Goal: Information Seeking & Learning: Learn about a topic

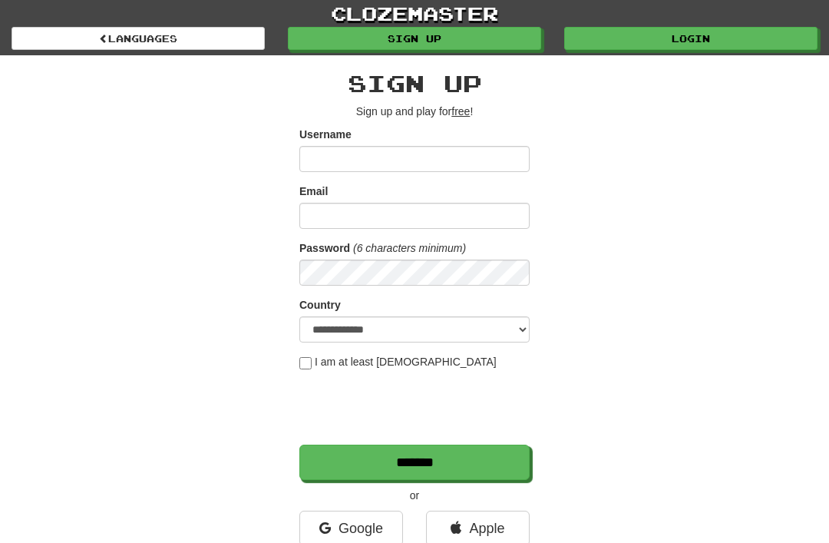
click at [701, 35] on link "Login" at bounding box center [690, 38] width 253 height 23
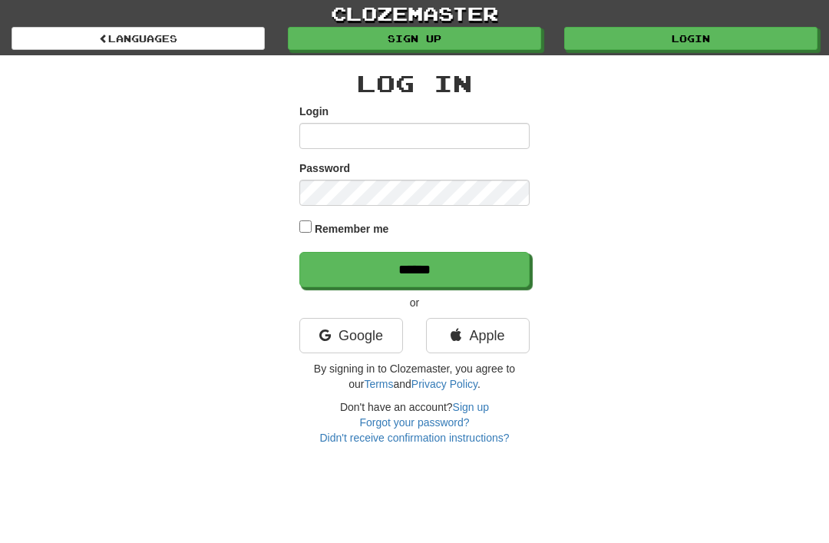
click at [375, 335] on link "Google" at bounding box center [351, 335] width 104 height 35
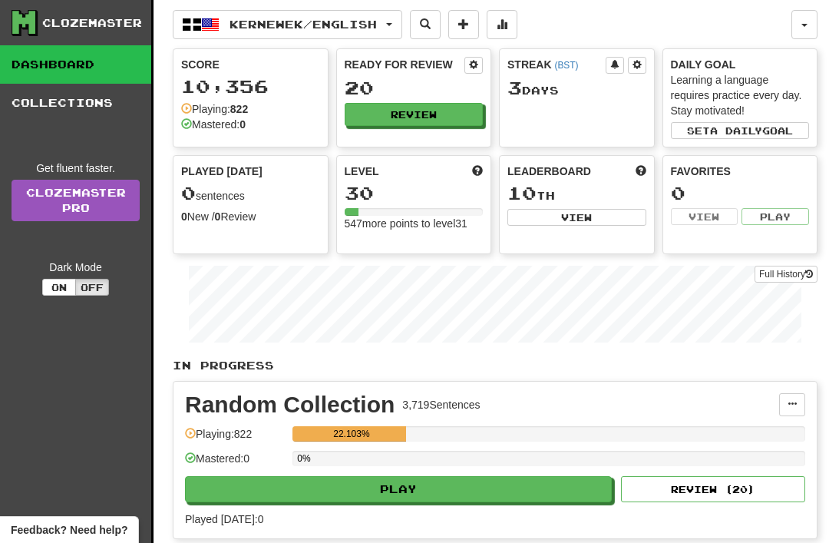
click at [448, 485] on button "Play" at bounding box center [398, 489] width 427 height 26
select select "**"
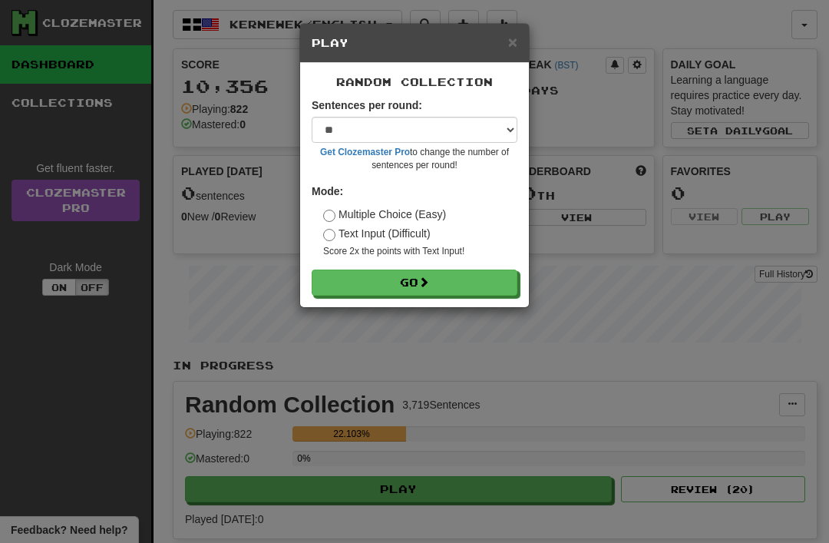
click at [429, 279] on span at bounding box center [423, 281] width 11 height 11
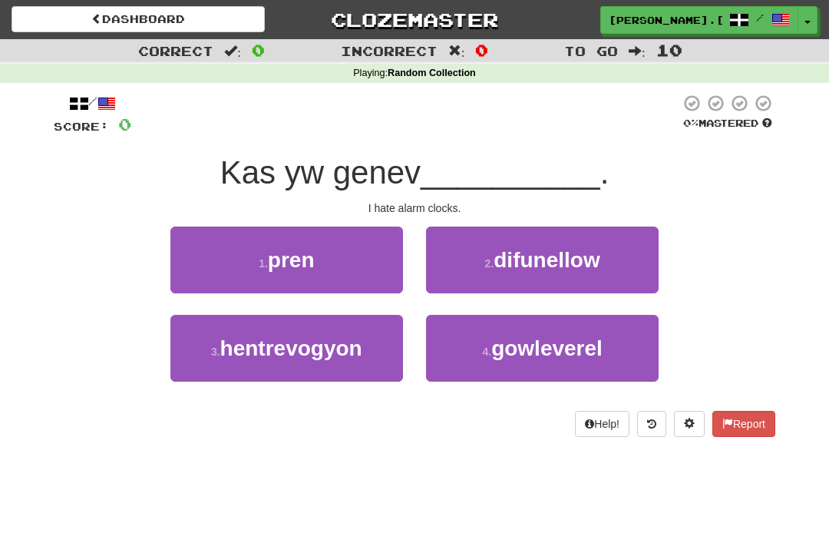
click at [595, 248] on span "difunellow" at bounding box center [547, 260] width 106 height 24
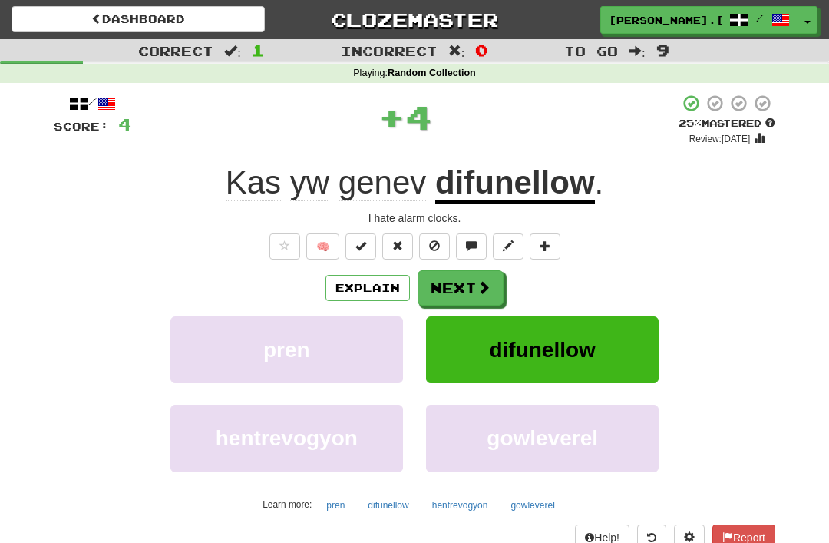
click at [485, 283] on span at bounding box center [484, 287] width 14 height 14
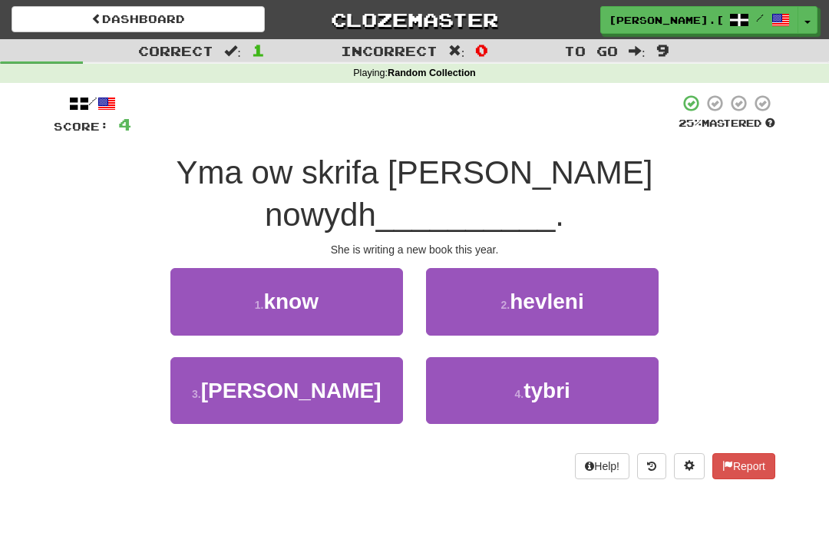
click at [600, 268] on button "2 . hevleni" at bounding box center [542, 301] width 233 height 67
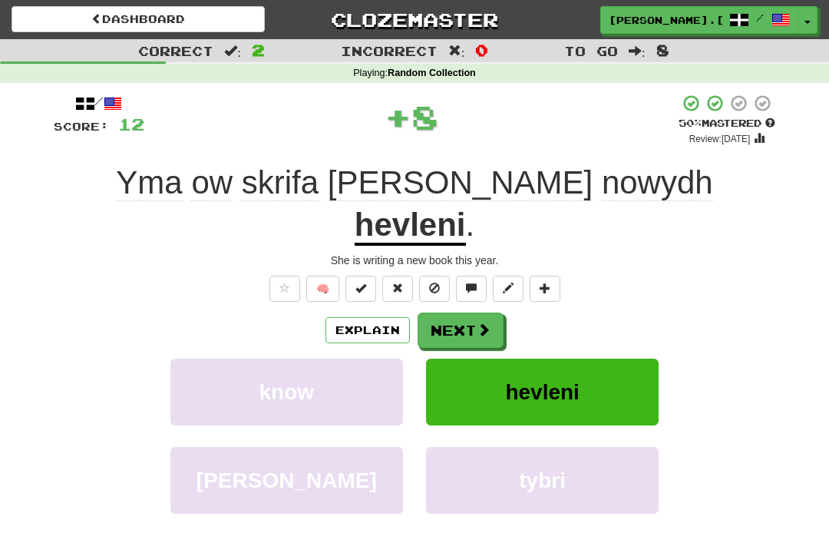
click at [484, 322] on span at bounding box center [484, 329] width 14 height 14
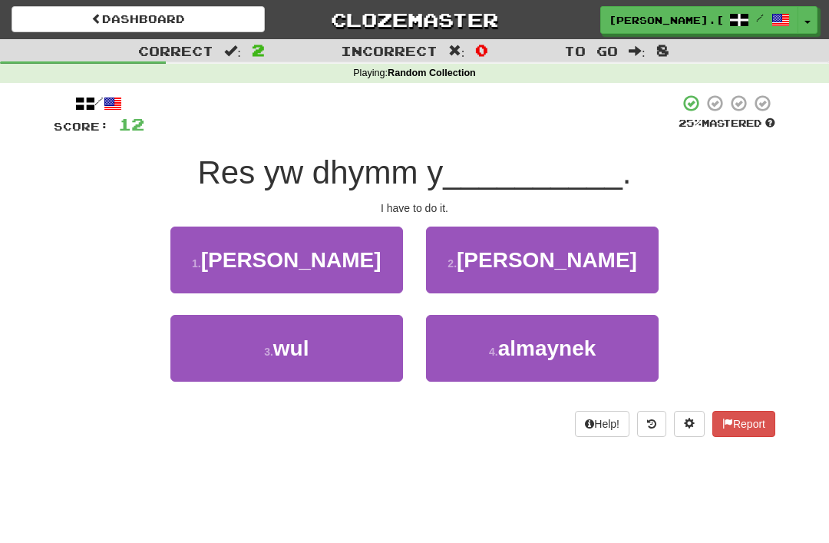
click at [331, 344] on button "3 . wul" at bounding box center [286, 348] width 233 height 67
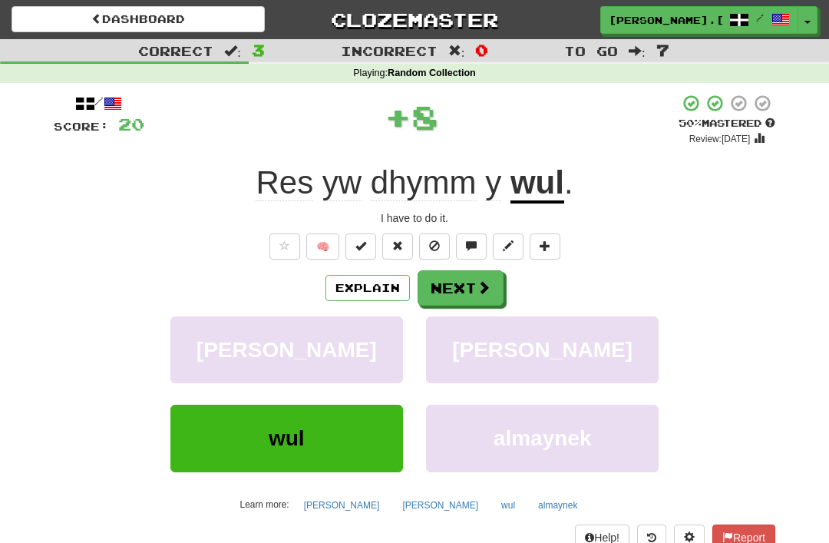
click at [478, 271] on button "Next" at bounding box center [461, 287] width 86 height 35
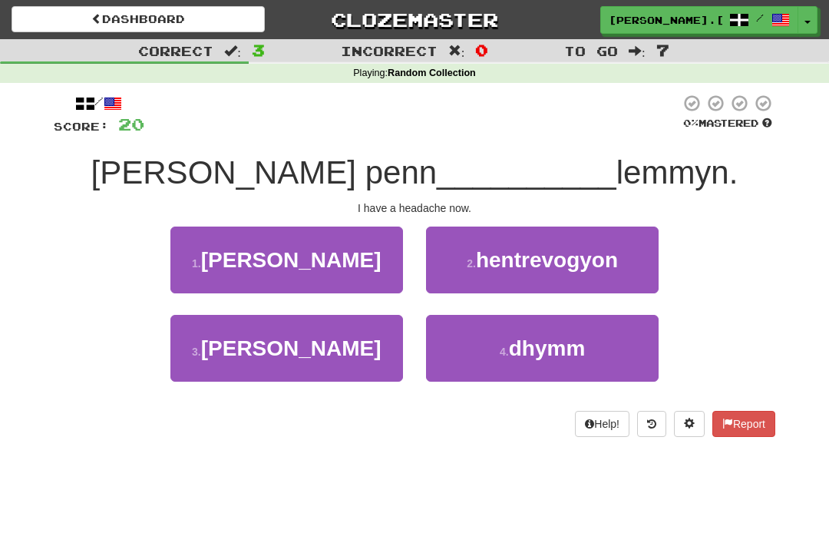
click at [582, 263] on span "hentrevogyon" at bounding box center [547, 260] width 142 height 24
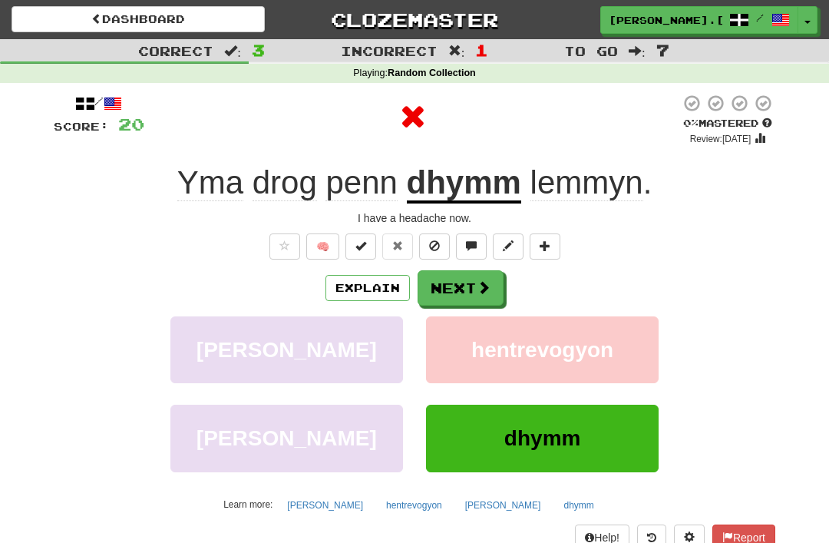
click at [484, 280] on span at bounding box center [484, 287] width 14 height 14
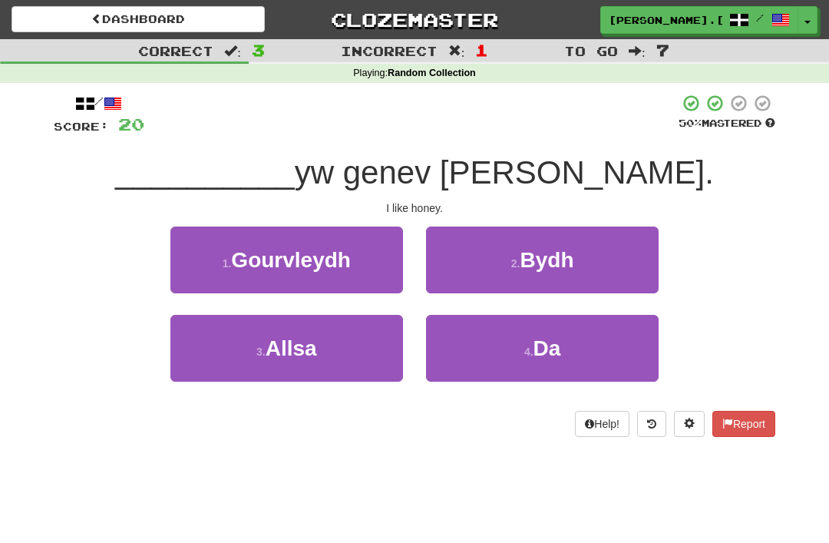
click at [579, 352] on button "4 . Da" at bounding box center [542, 348] width 233 height 67
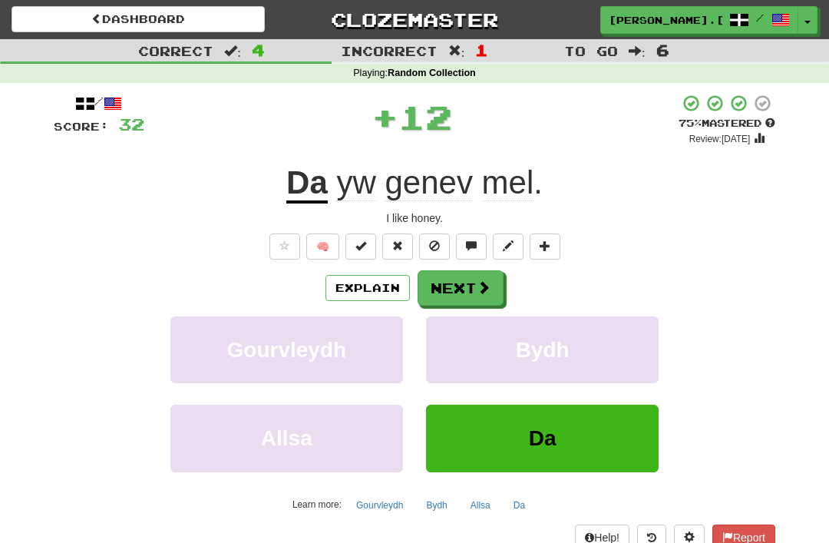
click at [494, 284] on button "Next" at bounding box center [461, 287] width 86 height 35
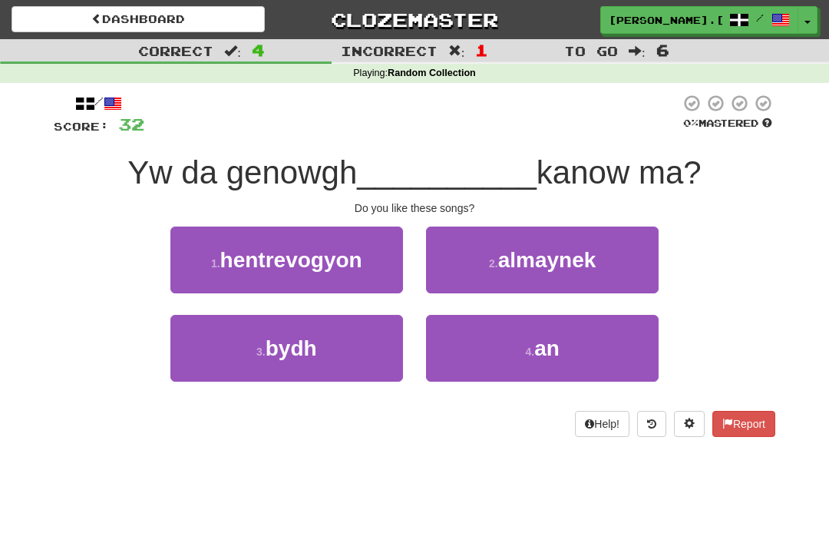
click at [576, 343] on button "4 . an" at bounding box center [542, 348] width 233 height 67
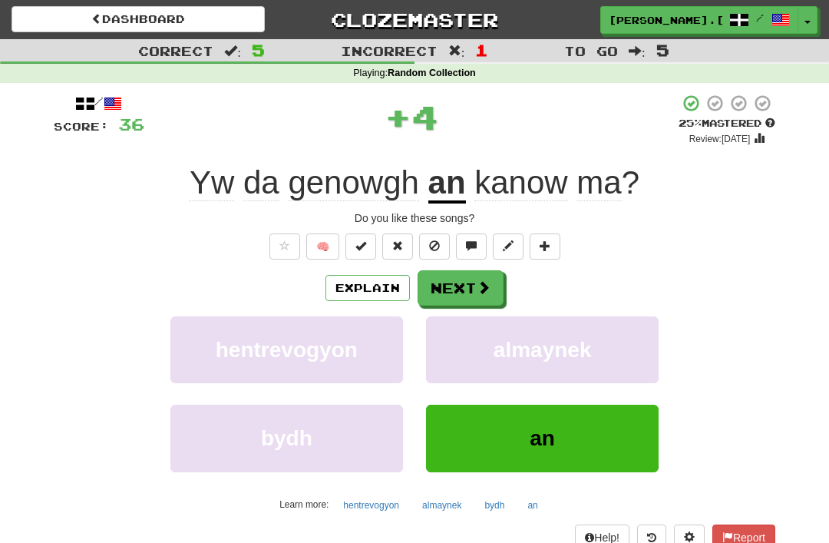
click at [475, 279] on button "Next" at bounding box center [461, 287] width 86 height 35
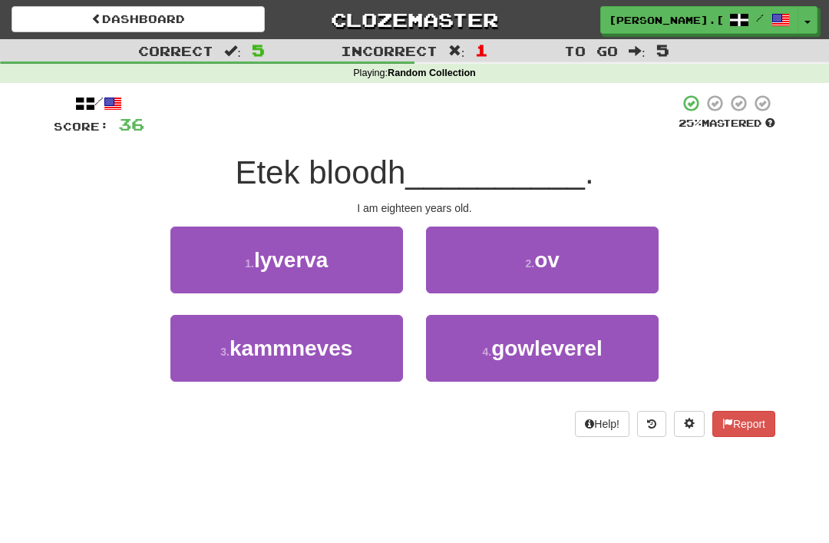
click at [583, 253] on button "2 . ov" at bounding box center [542, 259] width 233 height 67
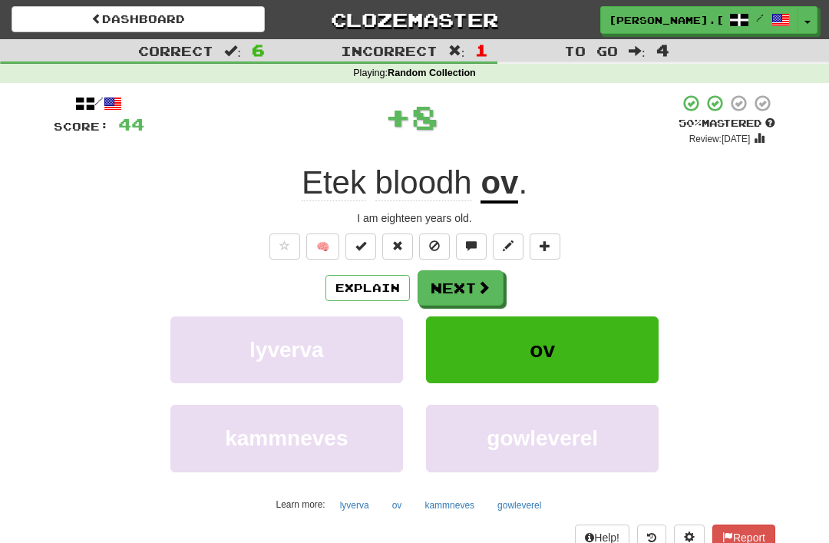
click at [482, 286] on span at bounding box center [484, 287] width 14 height 14
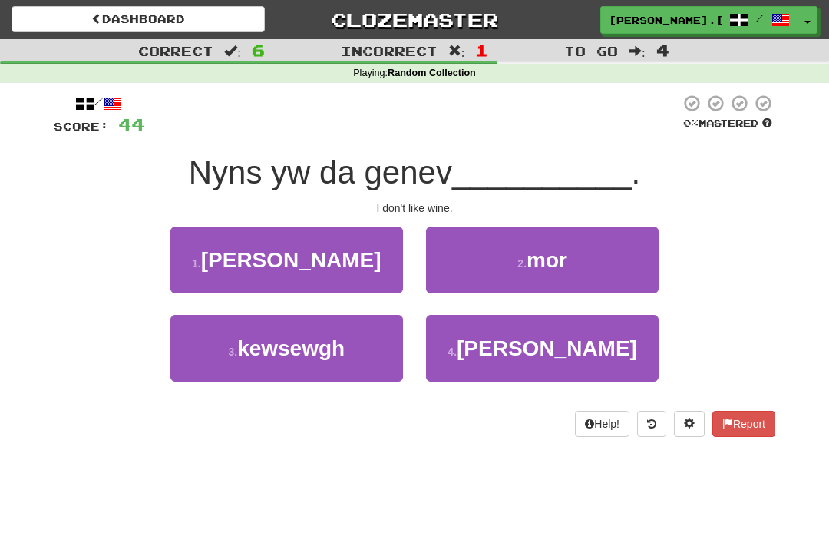
click at [580, 347] on button "4 . gwin" at bounding box center [542, 348] width 233 height 67
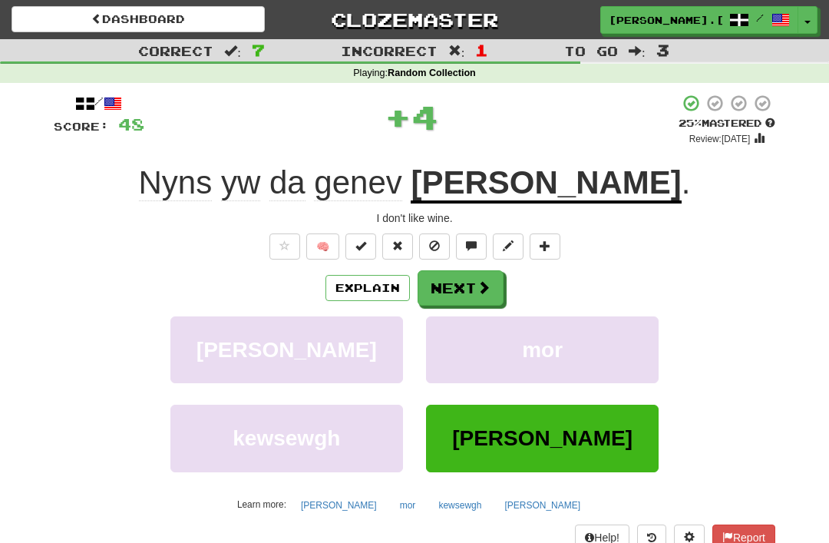
click at [477, 280] on span at bounding box center [484, 287] width 14 height 14
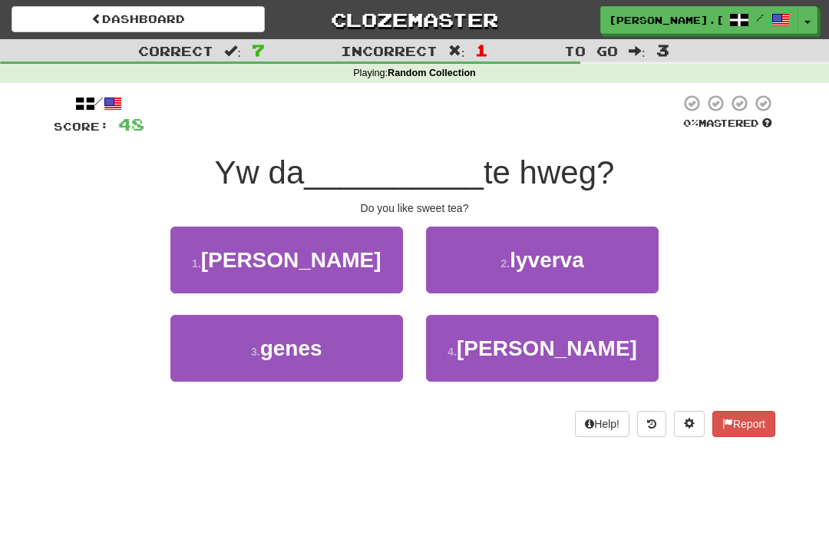
click at [336, 336] on button "3 . genes" at bounding box center [286, 348] width 233 height 67
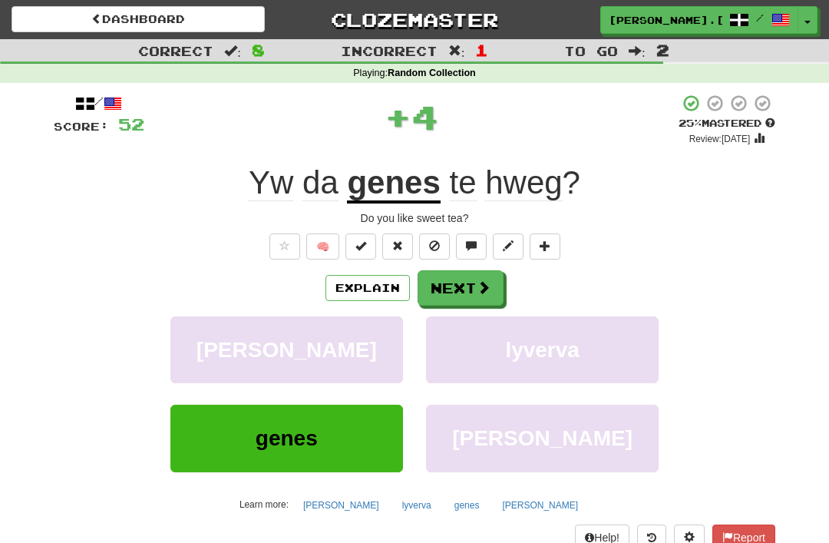
click at [487, 286] on span at bounding box center [484, 287] width 14 height 14
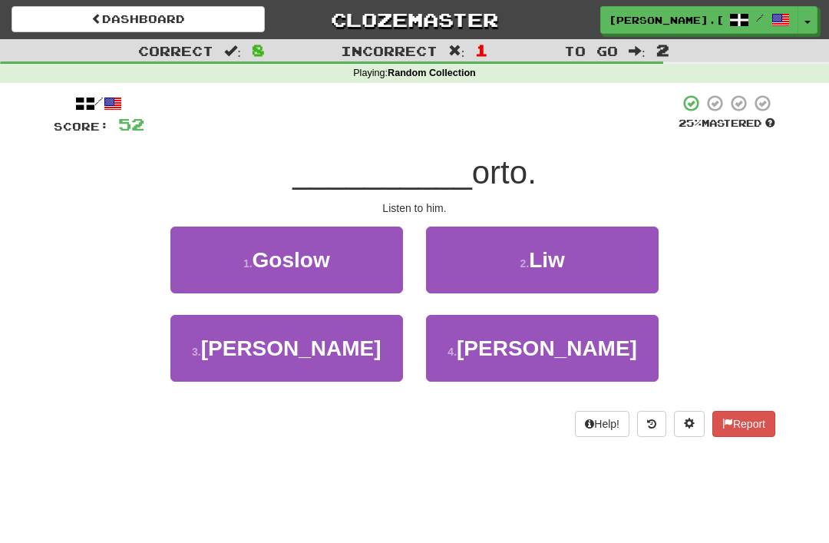
click at [273, 259] on span "Goslow" at bounding box center [292, 260] width 78 height 24
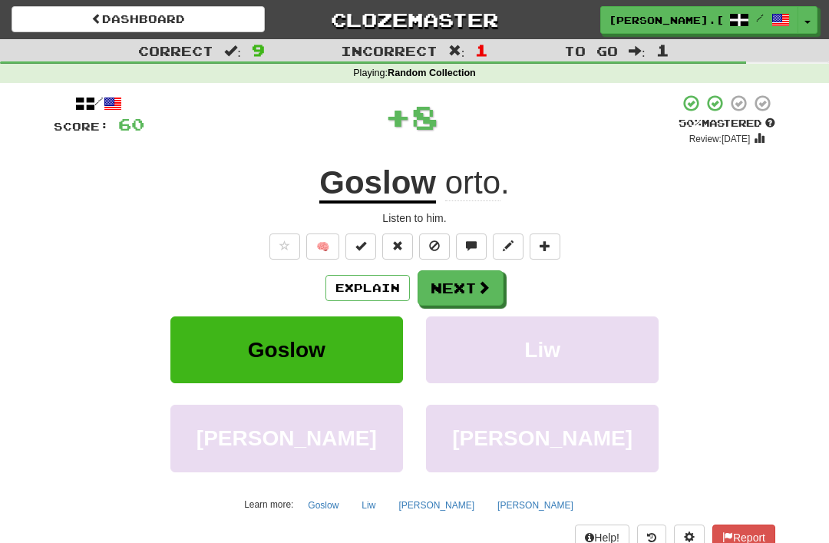
click at [474, 281] on button "Next" at bounding box center [461, 287] width 86 height 35
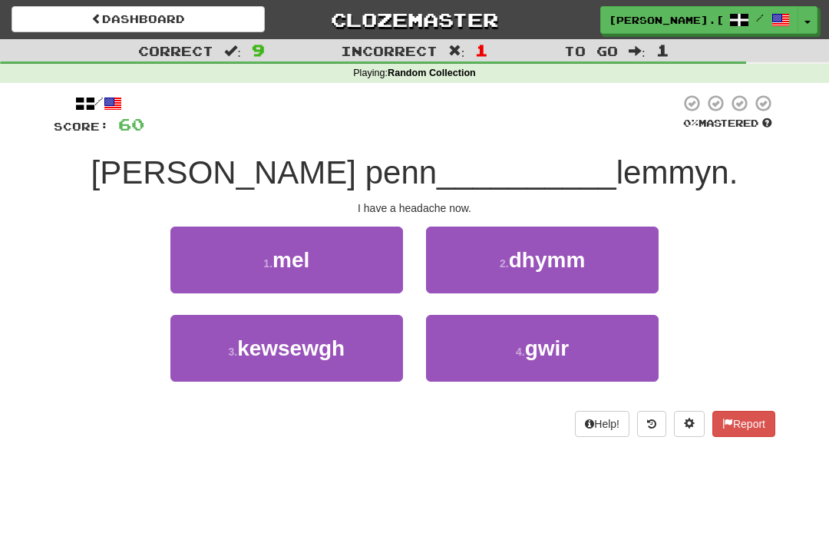
click at [580, 256] on span "dhymm" at bounding box center [547, 260] width 77 height 24
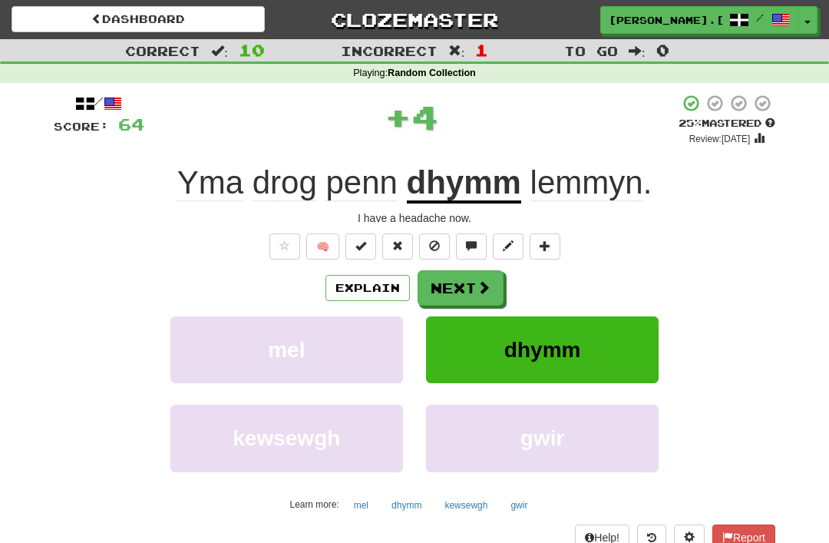
click at [483, 286] on span at bounding box center [484, 287] width 14 height 14
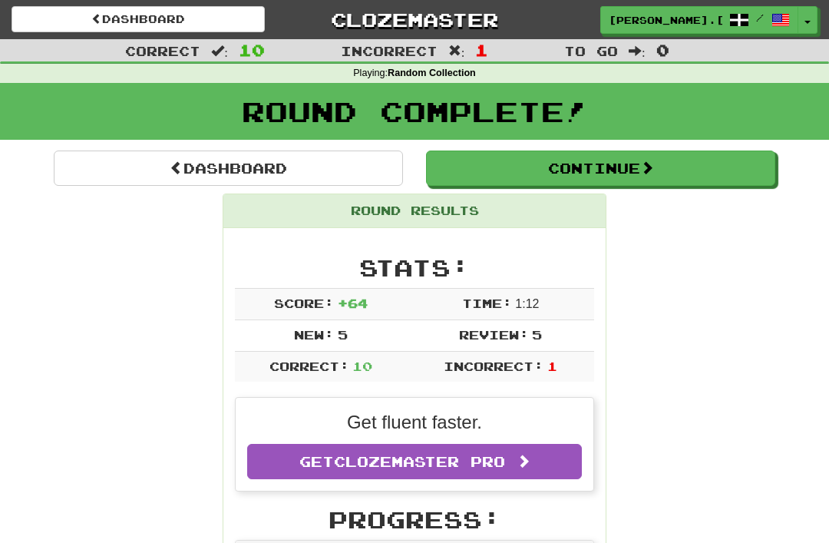
click at [618, 161] on button "Continue" at bounding box center [600, 167] width 349 height 35
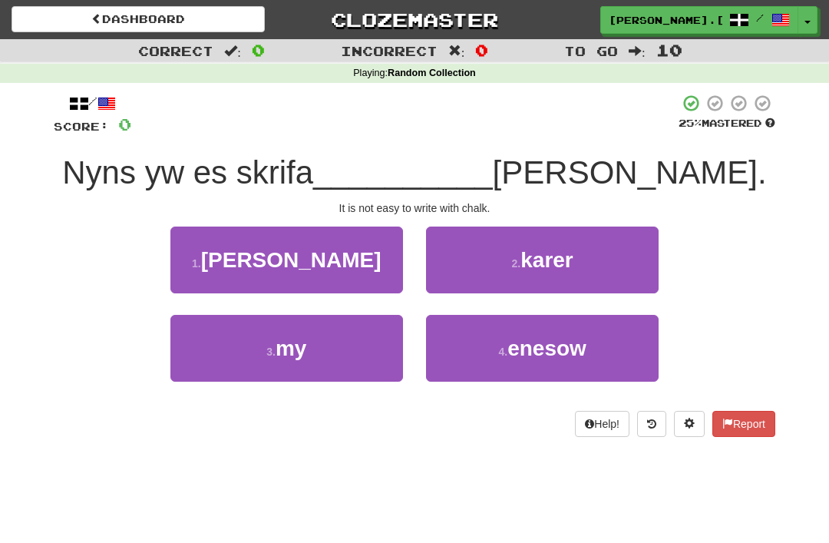
click at [253, 263] on button "1 . gans" at bounding box center [286, 259] width 233 height 67
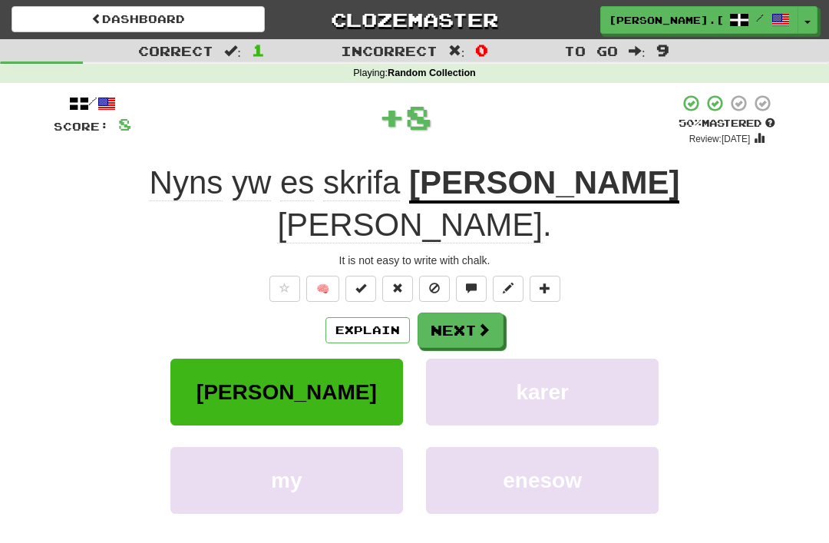
click at [481, 322] on span at bounding box center [484, 329] width 14 height 14
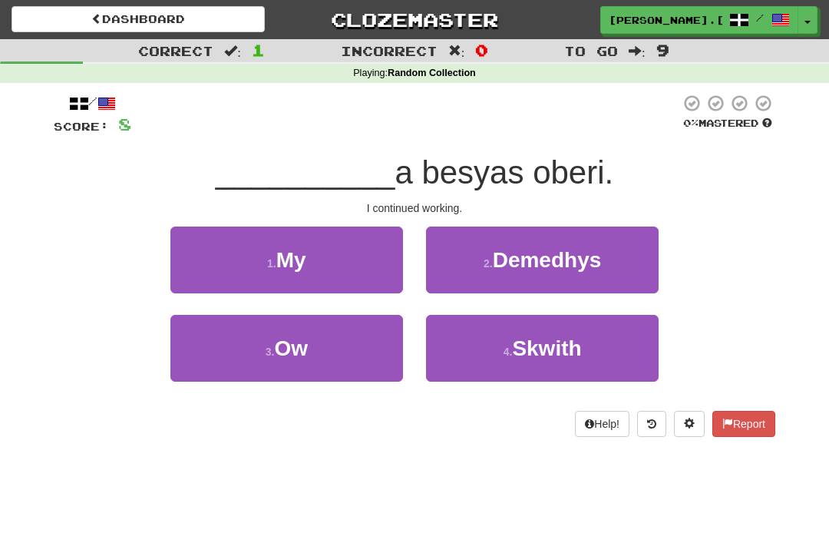
click at [245, 258] on button "1 . My" at bounding box center [286, 259] width 233 height 67
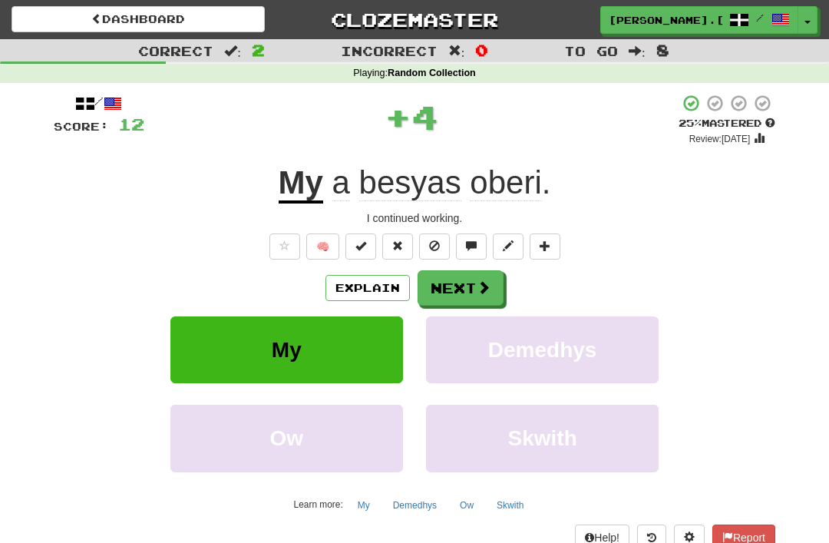
click at [478, 283] on span at bounding box center [484, 287] width 14 height 14
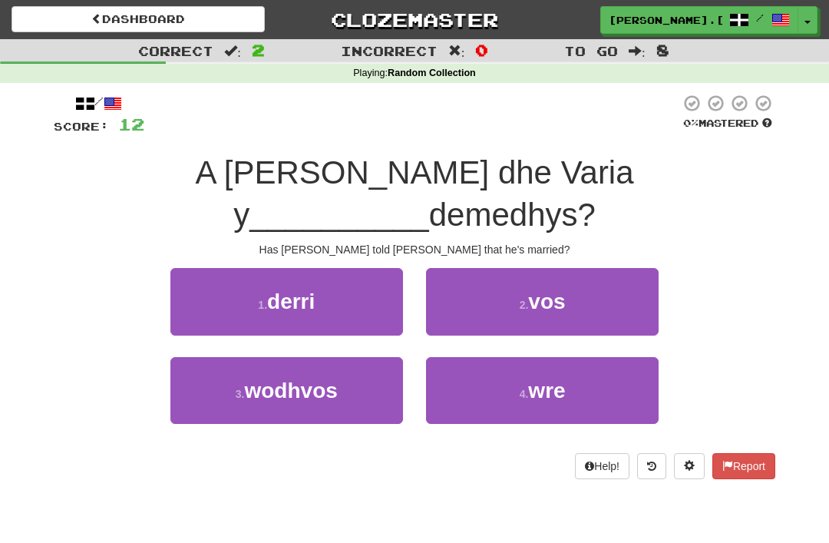
click at [586, 268] on button "2 . vos" at bounding box center [542, 301] width 233 height 67
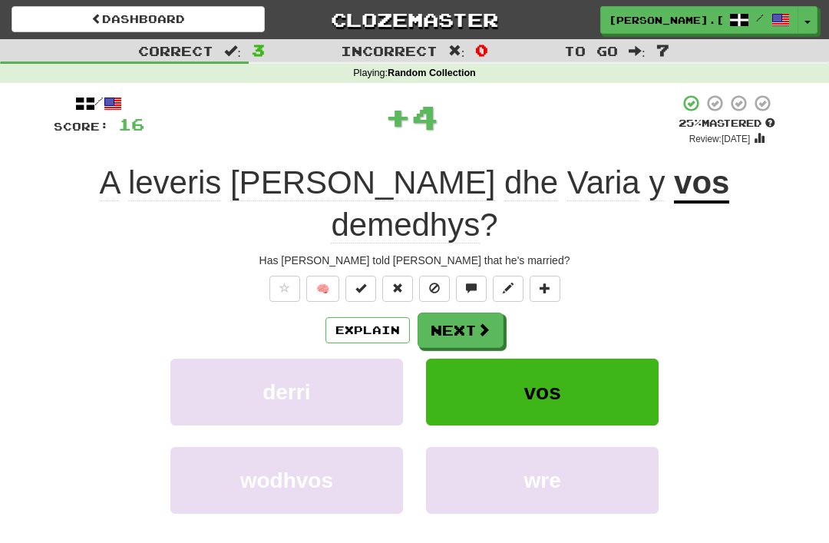
click at [477, 322] on span at bounding box center [484, 329] width 14 height 14
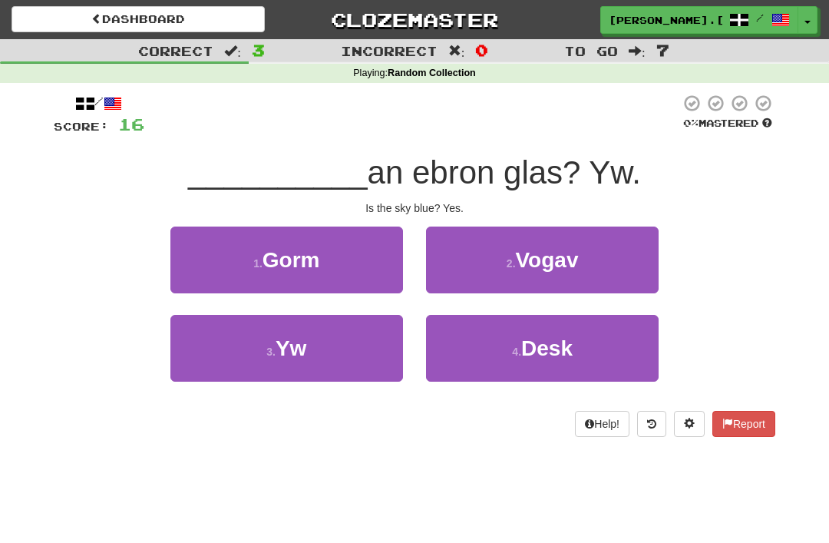
click at [266, 345] on small "3 ." at bounding box center [270, 351] width 9 height 12
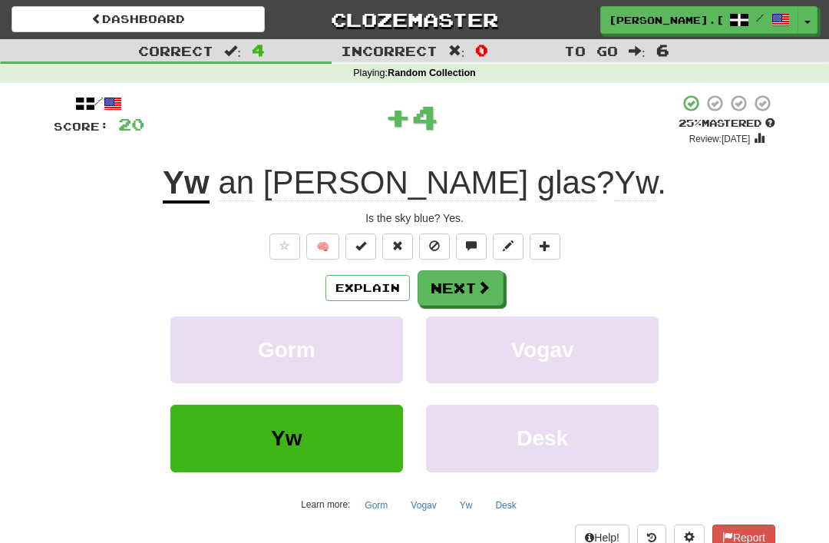
click at [477, 281] on span at bounding box center [484, 287] width 14 height 14
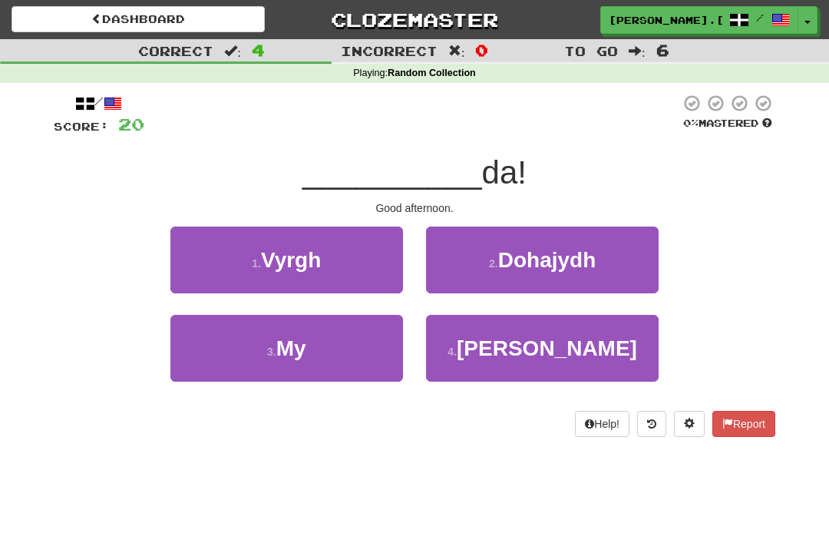
click at [557, 256] on span "Dohajydh" at bounding box center [547, 260] width 98 height 24
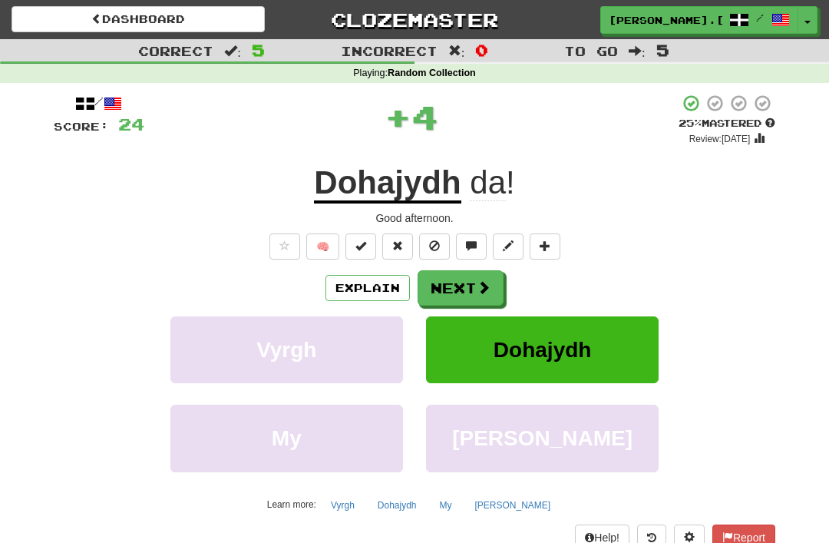
click at [478, 286] on span at bounding box center [484, 287] width 14 height 14
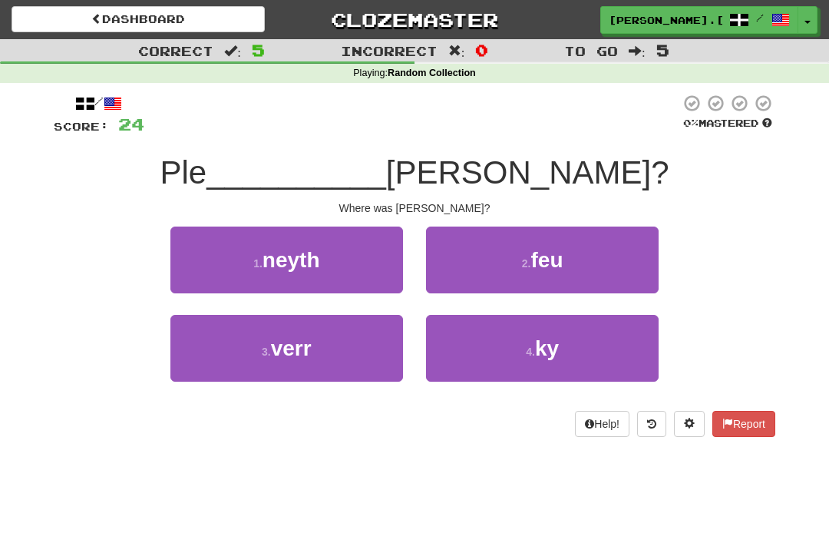
click at [588, 257] on button "2 . feu" at bounding box center [542, 259] width 233 height 67
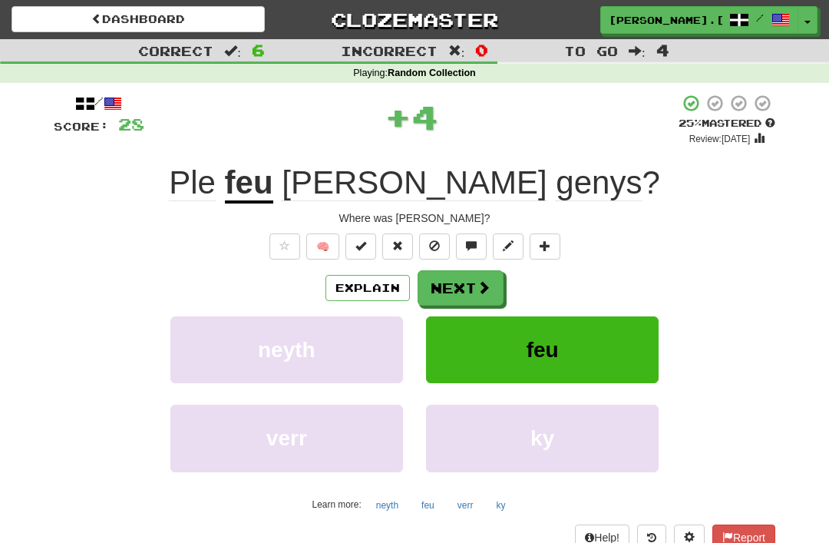
click at [484, 273] on button "Next" at bounding box center [461, 287] width 86 height 35
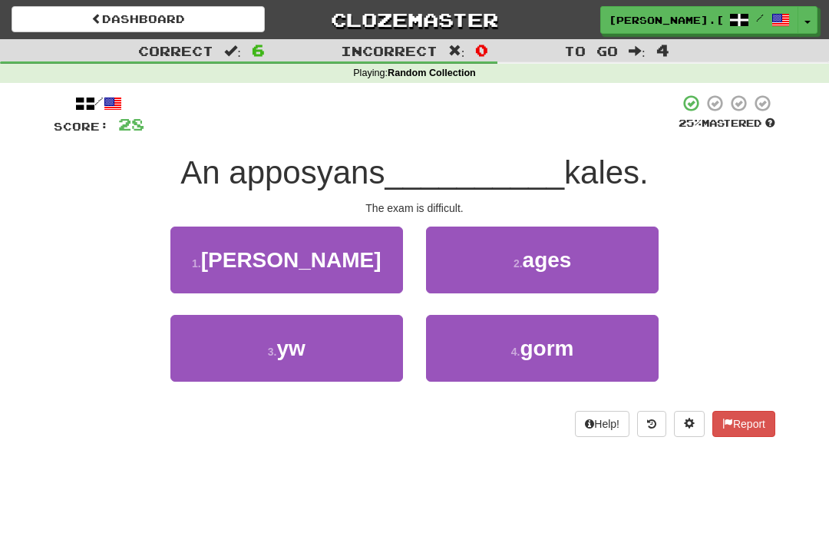
click at [269, 339] on button "3 . yw" at bounding box center [286, 348] width 233 height 67
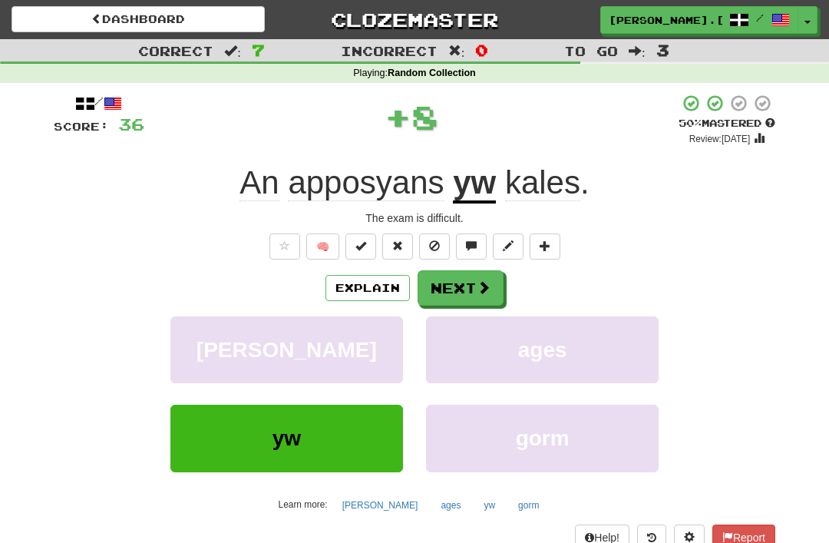
click at [471, 289] on button "Next" at bounding box center [461, 287] width 86 height 35
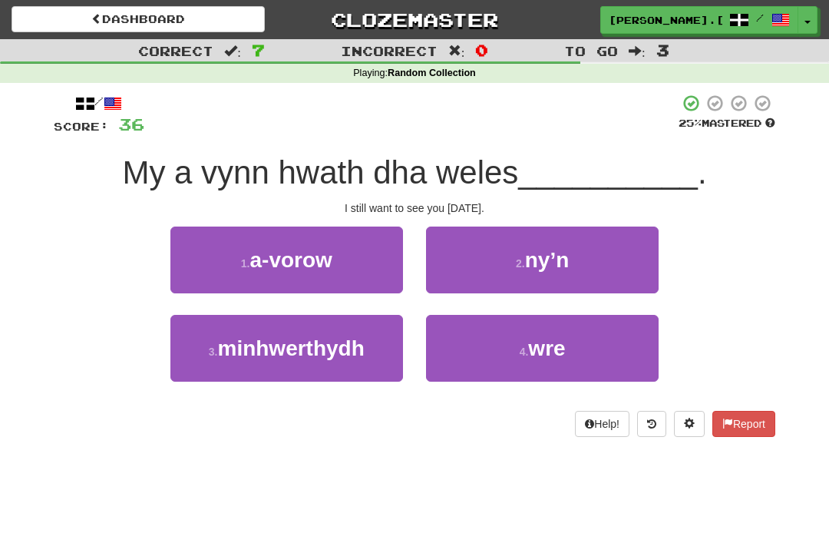
click at [253, 252] on span "a-vorow" at bounding box center [290, 260] width 82 height 24
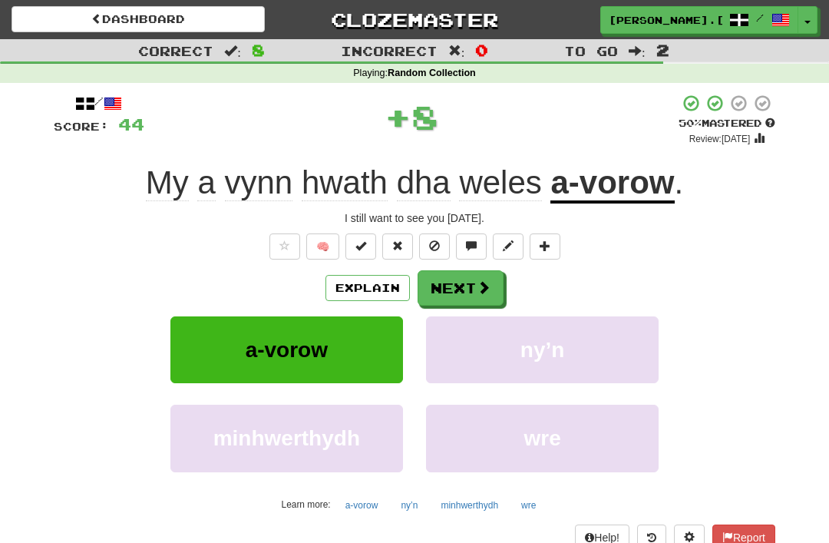
click at [485, 285] on span at bounding box center [484, 287] width 14 height 14
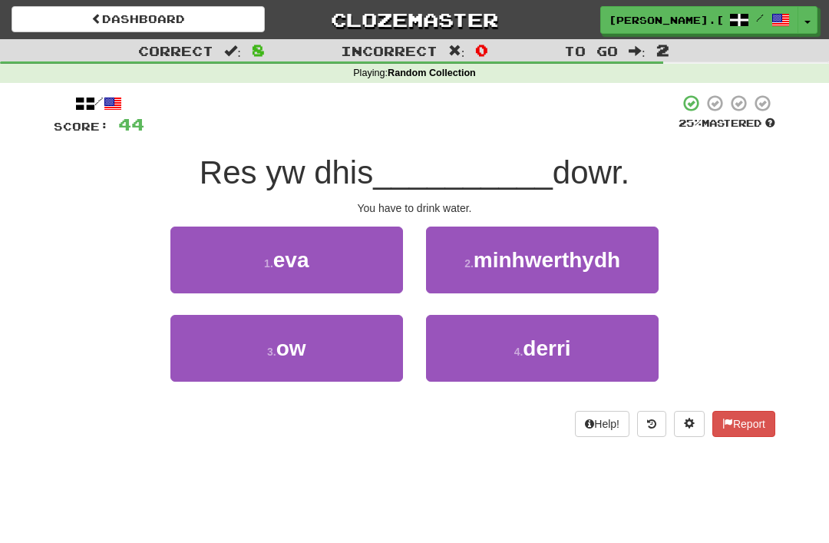
click at [264, 258] on small "1 ." at bounding box center [268, 263] width 9 height 12
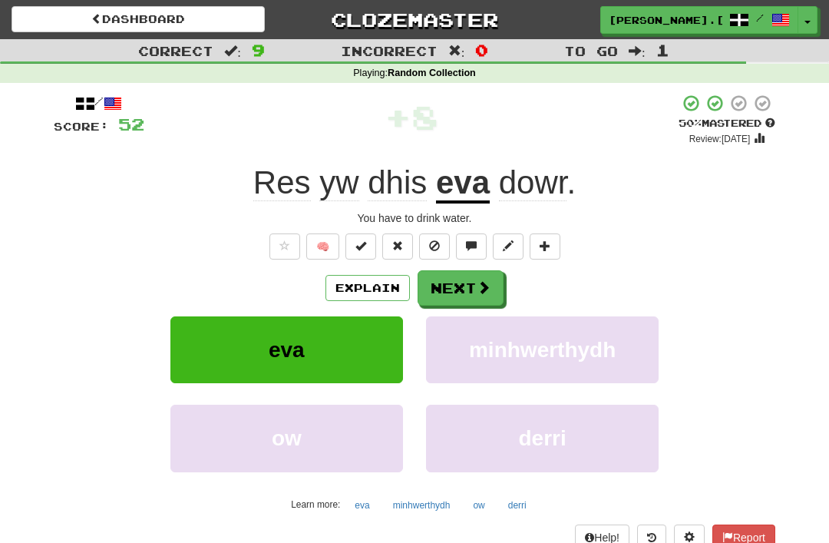
click at [474, 282] on button "Next" at bounding box center [461, 287] width 86 height 35
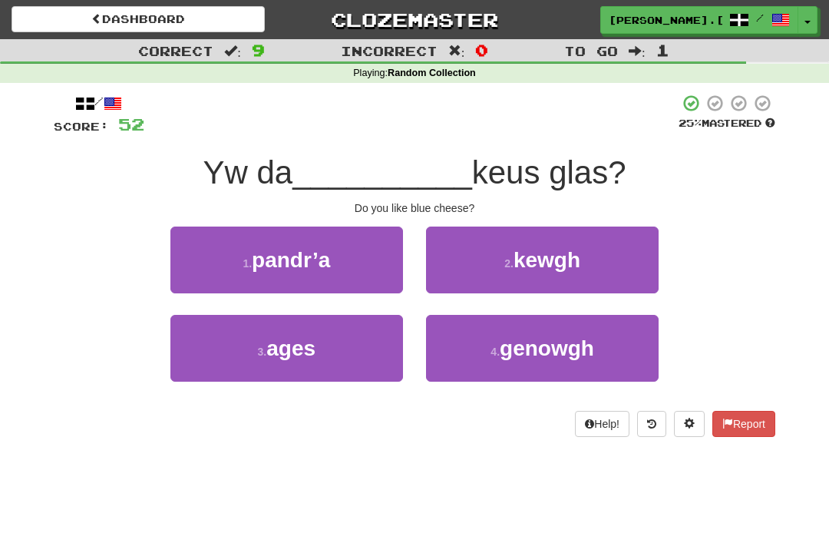
click at [569, 345] on span "genowgh" at bounding box center [547, 348] width 94 height 24
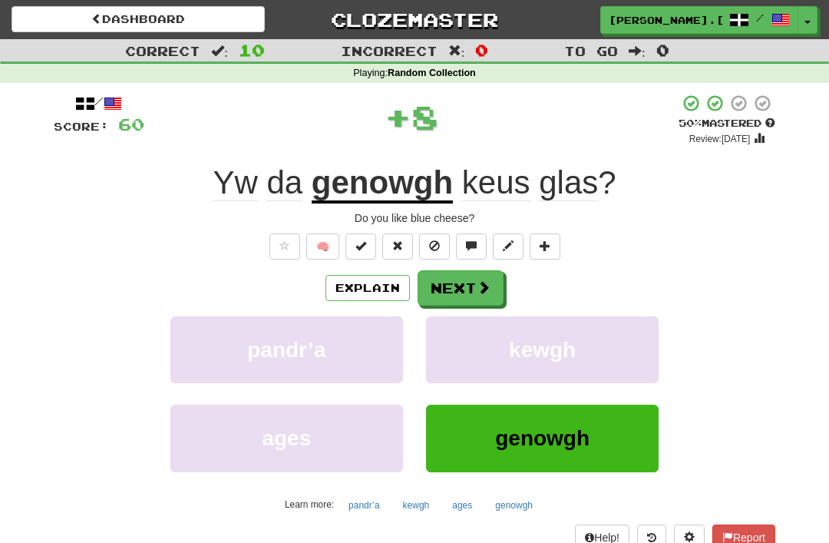
click at [474, 282] on button "Next" at bounding box center [461, 287] width 86 height 35
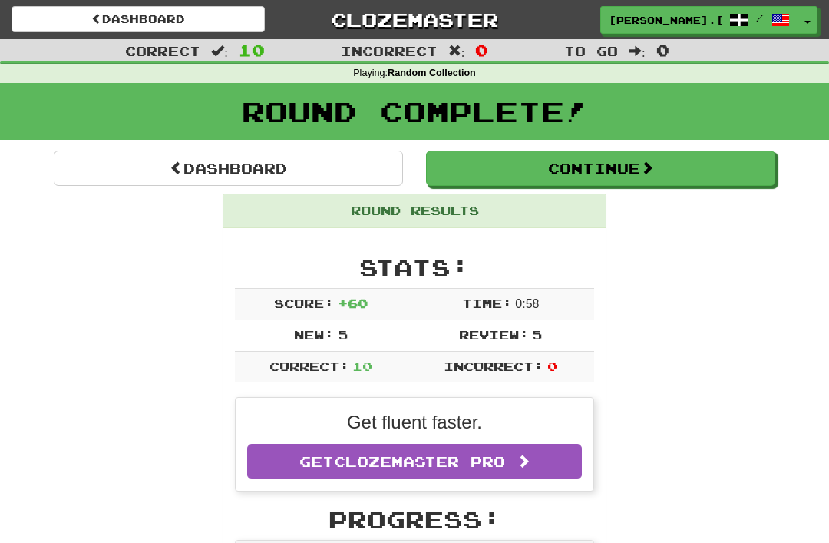
click at [618, 174] on button "Continue" at bounding box center [600, 167] width 349 height 35
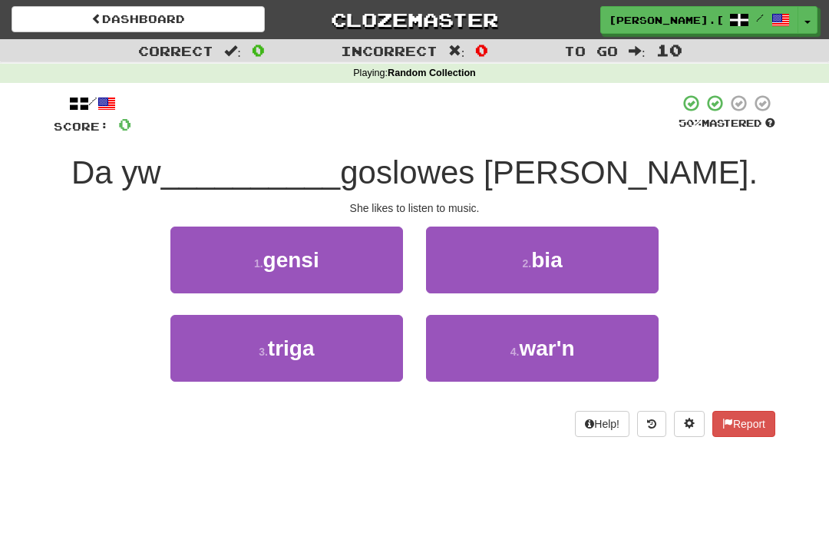
click at [263, 253] on button "1 . gensi" at bounding box center [286, 259] width 233 height 67
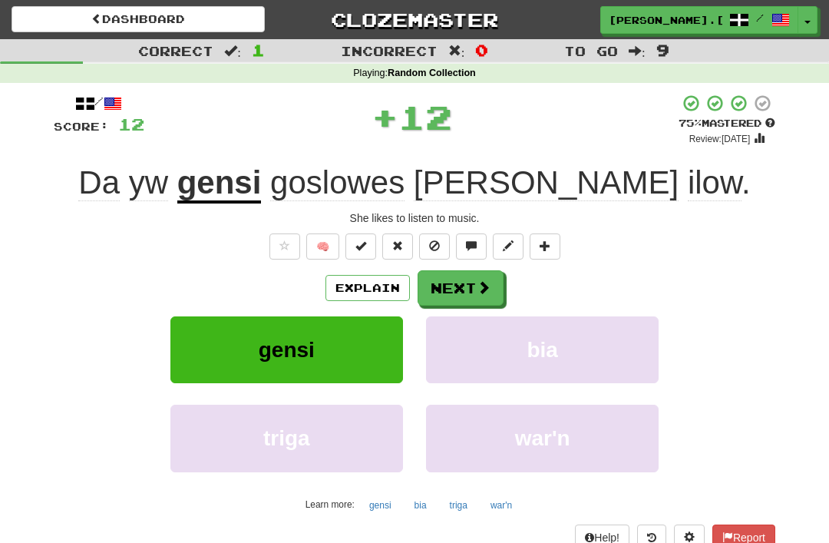
click at [480, 276] on button "Next" at bounding box center [461, 287] width 86 height 35
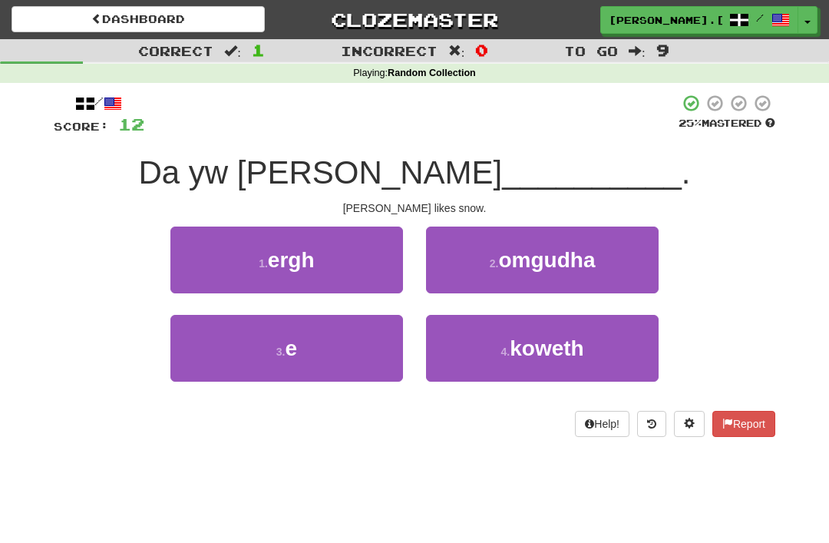
click at [255, 259] on button "1 . ergh" at bounding box center [286, 259] width 233 height 67
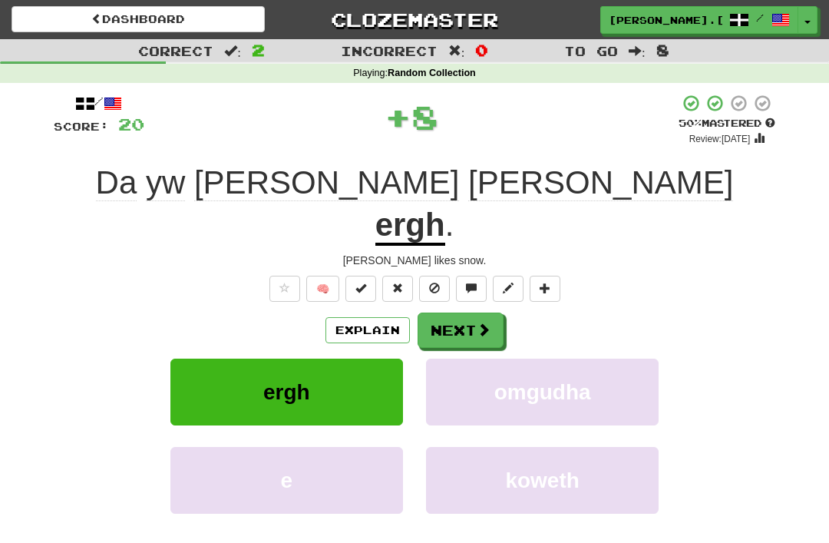
click at [467, 312] on button "Next" at bounding box center [461, 329] width 86 height 35
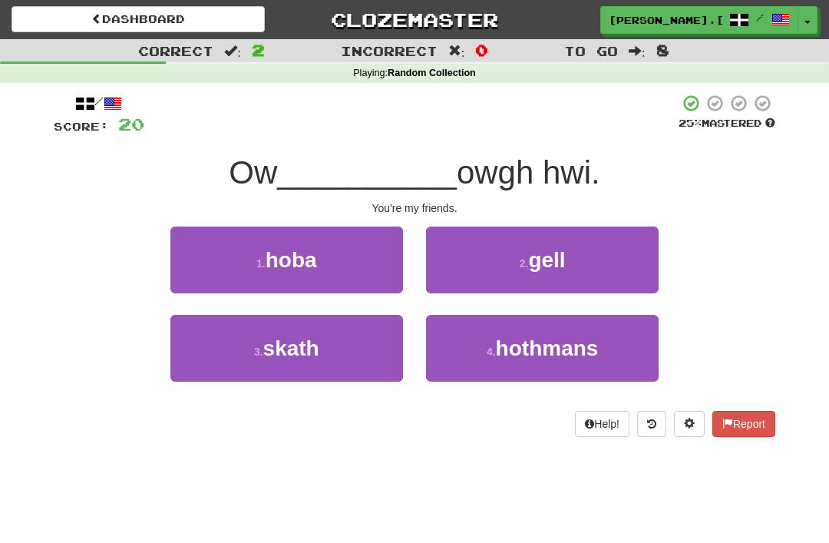
click at [596, 349] on span "hothmans" at bounding box center [547, 348] width 103 height 24
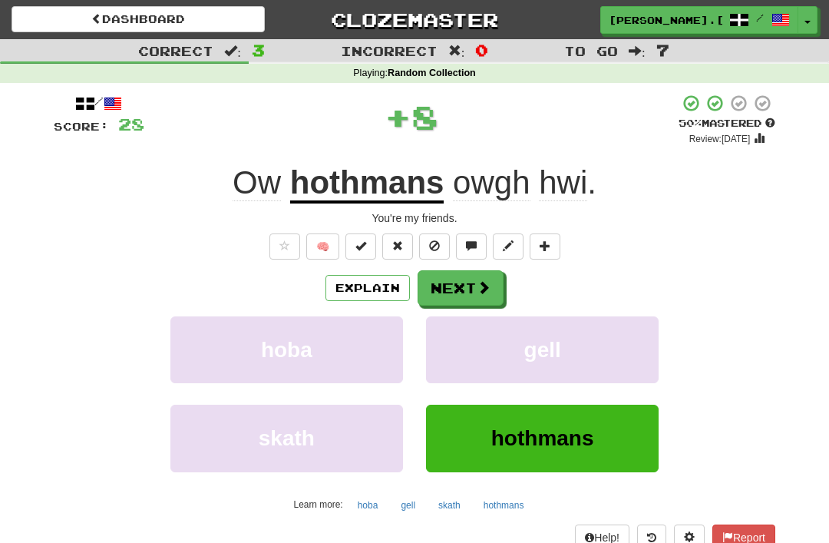
click at [485, 265] on div "/ Score: 28 + 8 50 % Mastered Review: 2025-08-25 Ow hothmans owgh hwi . You're …" at bounding box center [415, 322] width 722 height 456
click at [477, 280] on span at bounding box center [484, 287] width 14 height 14
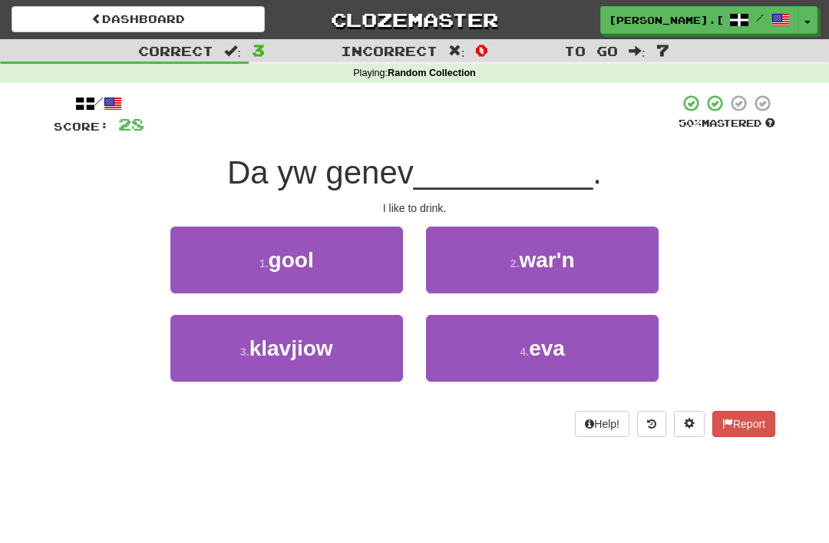
click at [565, 347] on span "eva" at bounding box center [547, 348] width 36 height 24
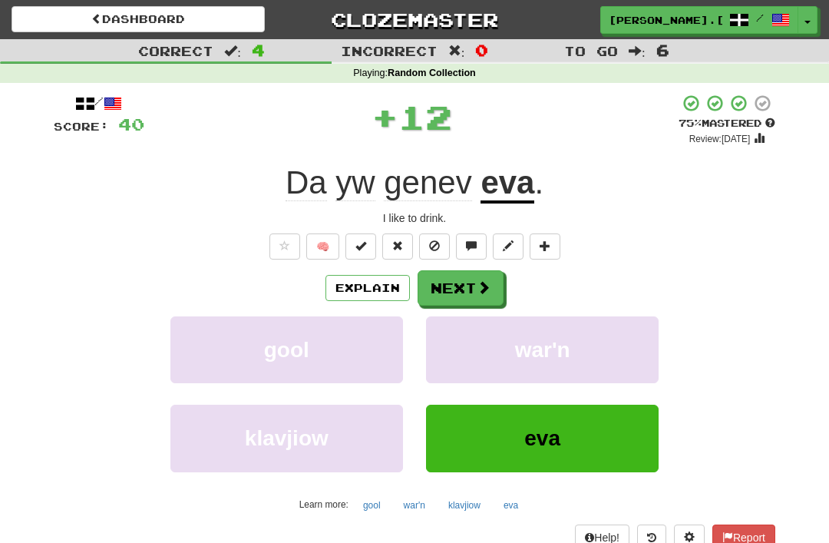
click at [477, 281] on span at bounding box center [484, 287] width 14 height 14
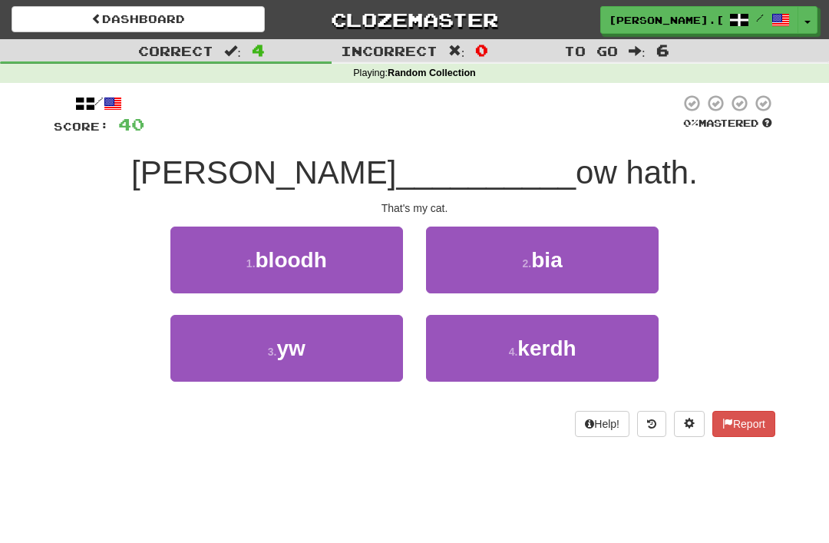
click at [273, 348] on small "3 ." at bounding box center [272, 351] width 9 height 12
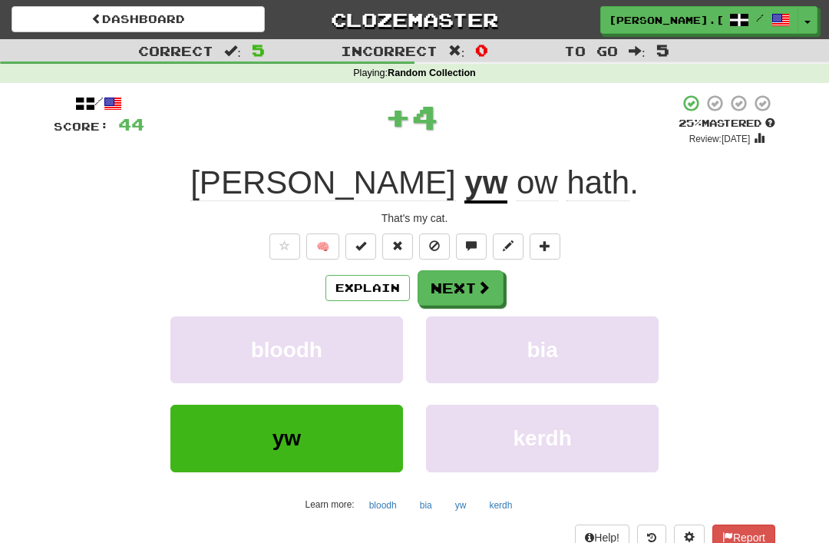
click at [481, 283] on span at bounding box center [484, 287] width 14 height 14
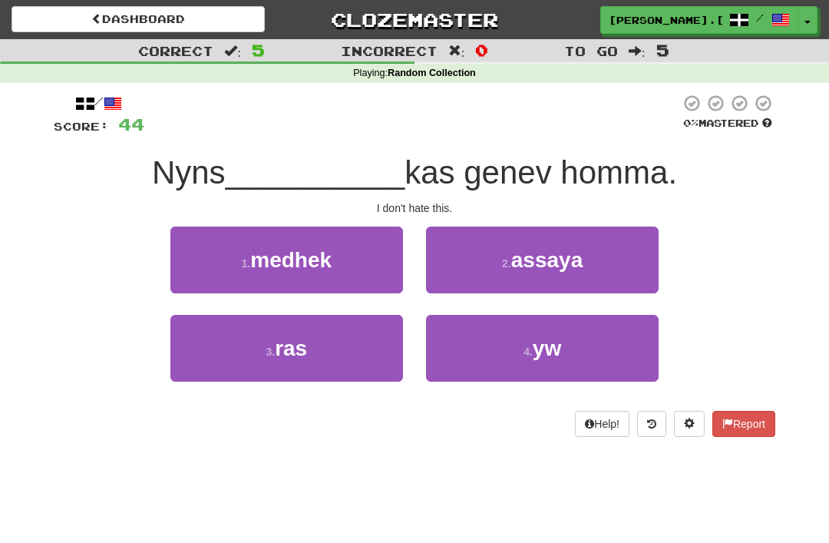
click at [580, 356] on button "4 . yw" at bounding box center [542, 348] width 233 height 67
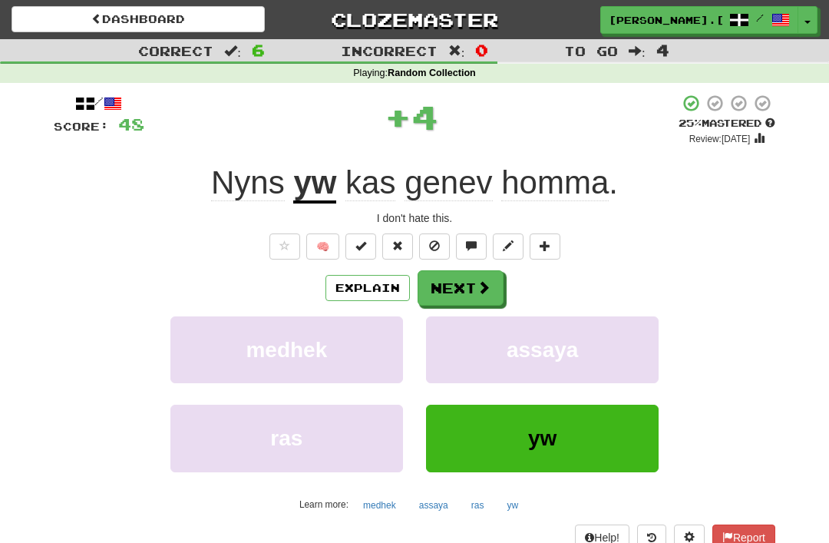
click at [482, 282] on span at bounding box center [484, 287] width 14 height 14
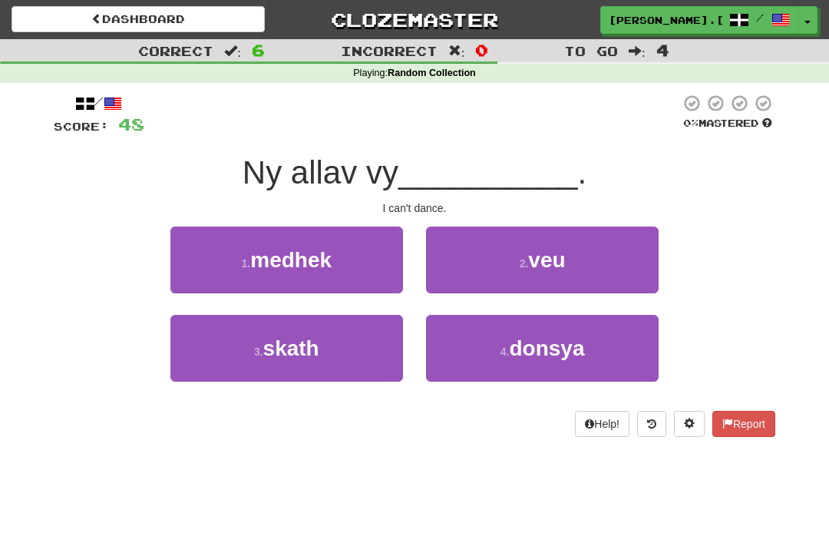
click at [580, 351] on span "donsya" at bounding box center [546, 348] width 75 height 24
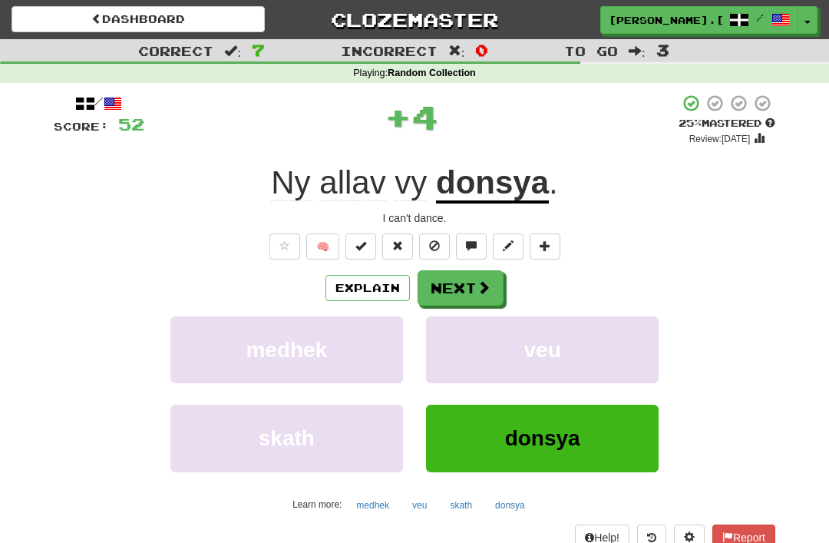
click at [482, 280] on span at bounding box center [484, 287] width 14 height 14
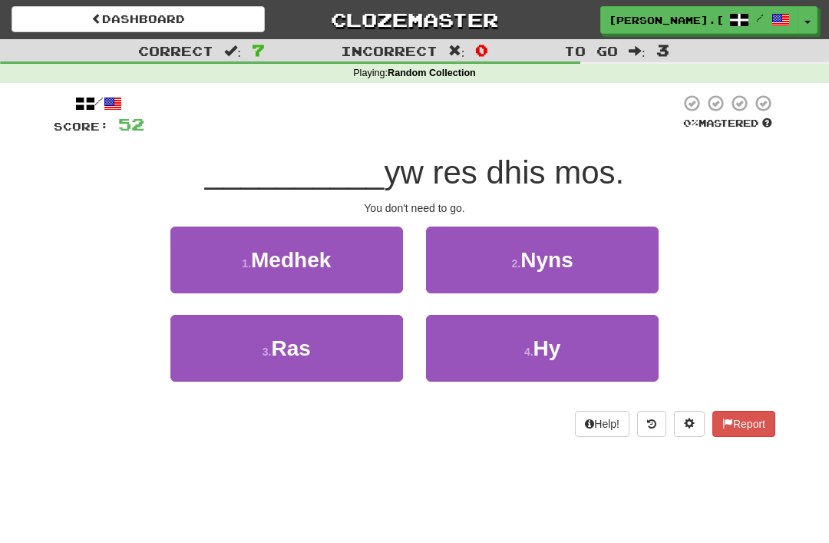
click at [572, 256] on span "Nyns" at bounding box center [546, 260] width 52 height 24
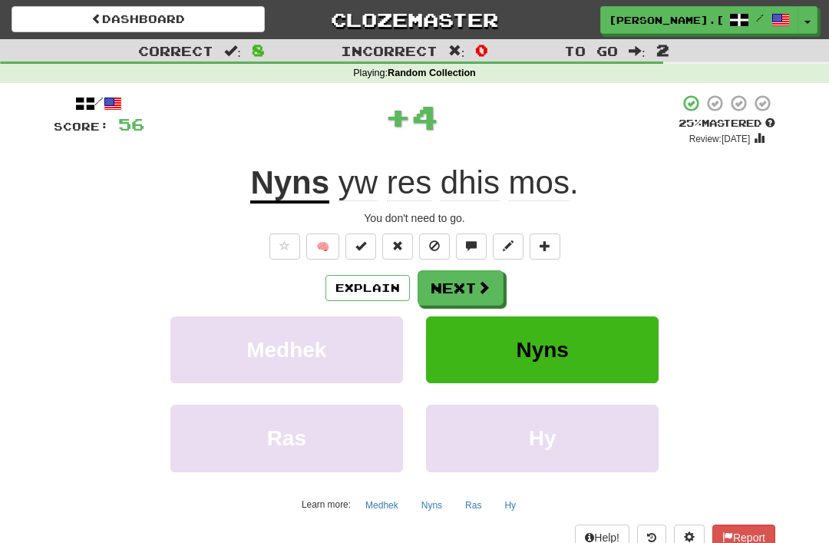
click at [484, 280] on span at bounding box center [484, 287] width 14 height 14
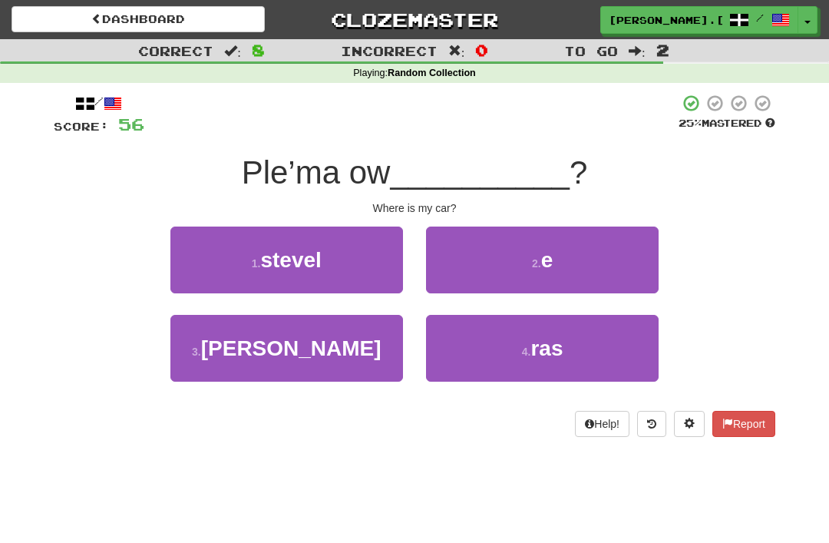
click at [323, 339] on button "3 . harr" at bounding box center [286, 348] width 233 height 67
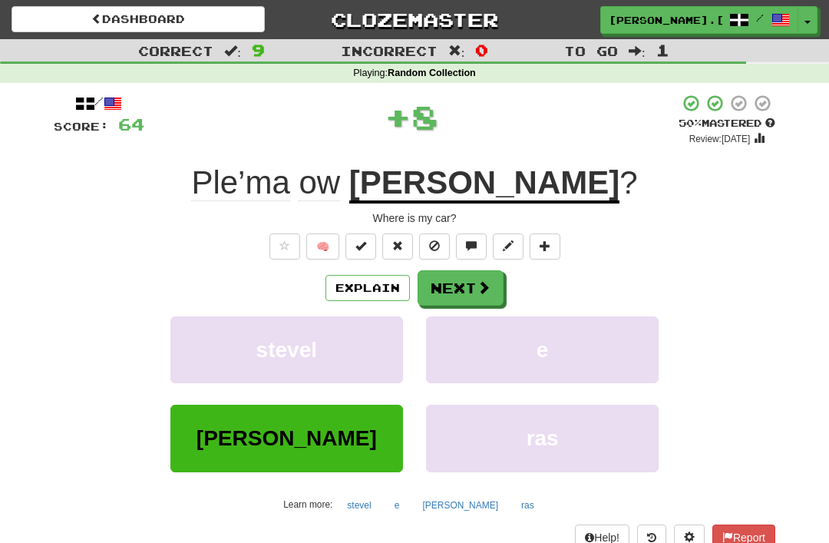
click at [471, 280] on button "Next" at bounding box center [461, 287] width 86 height 35
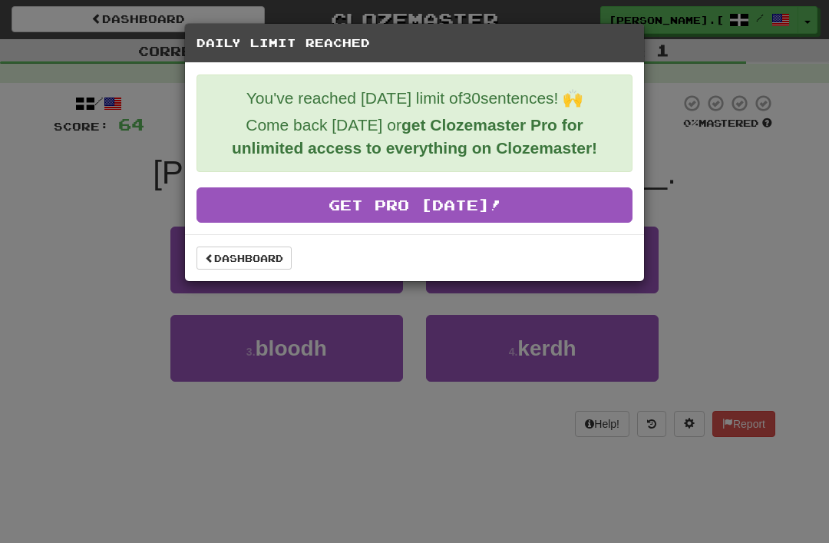
click at [244, 249] on link "Dashboard" at bounding box center [244, 257] width 95 height 23
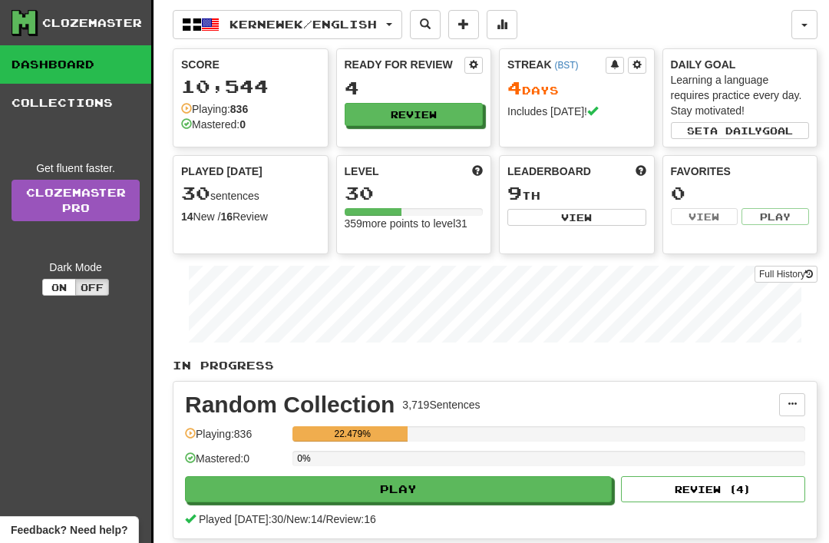
click at [598, 216] on button "View" at bounding box center [576, 217] width 139 height 17
select select "**********"
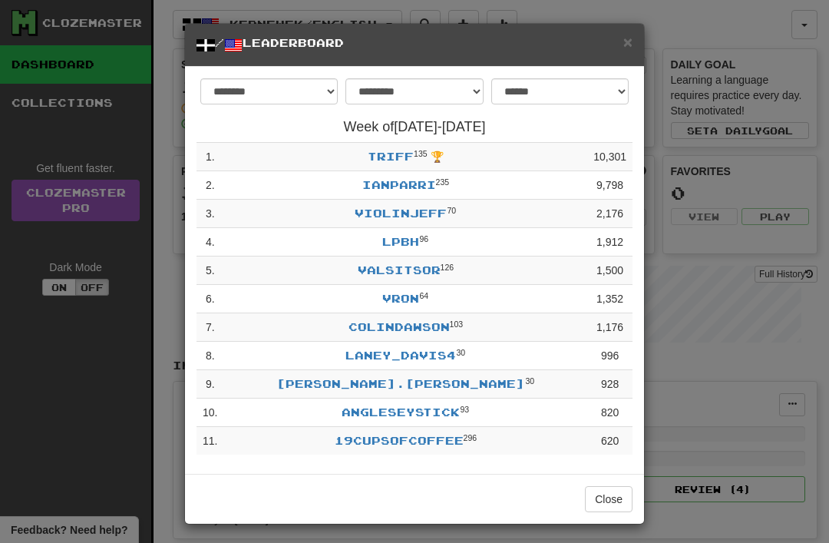
click at [626, 43] on span "×" at bounding box center [627, 42] width 9 height 18
